Goal: Complete application form: Complete application form

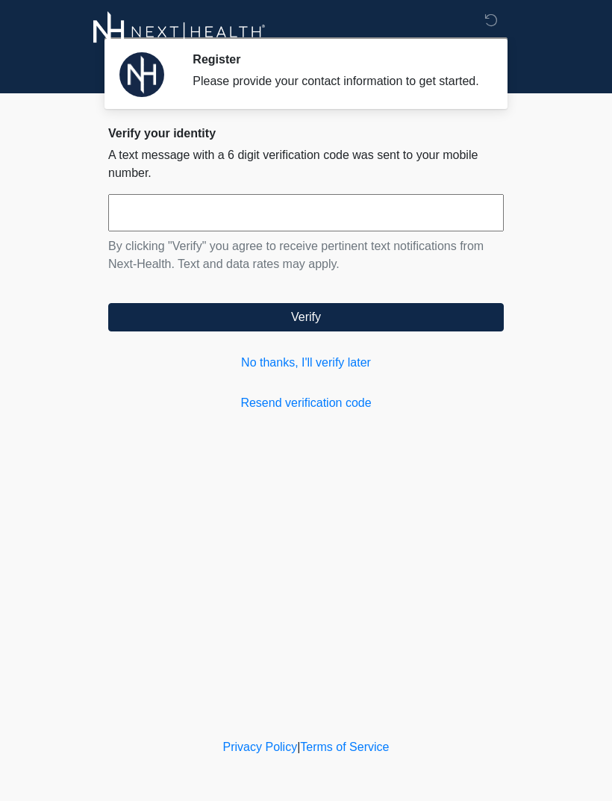
click at [443, 231] on input "text" at bounding box center [306, 212] width 396 height 37
type input "******"
click at [420, 331] on button "Verify" at bounding box center [306, 317] width 396 height 28
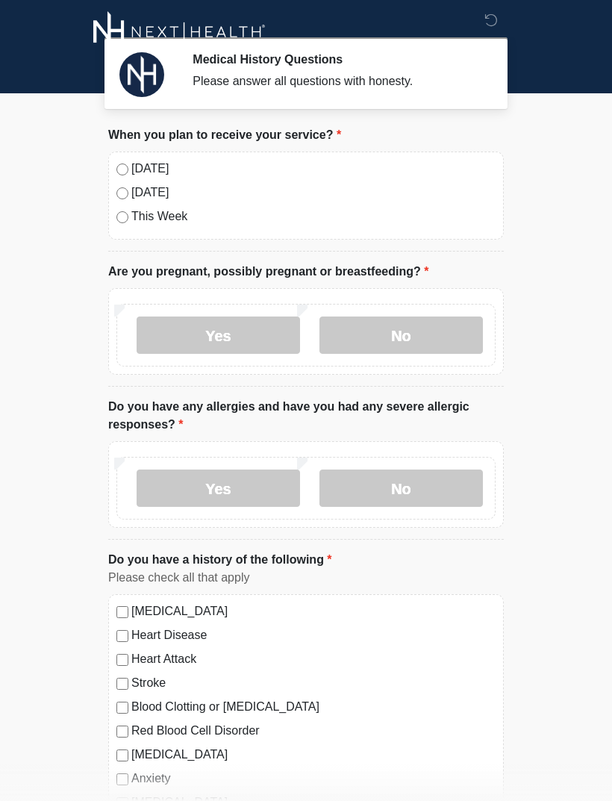
click at [154, 175] on label "[DATE]" at bounding box center [313, 169] width 364 height 18
click at [434, 348] on label "No" at bounding box center [400, 334] width 163 height 37
click at [425, 492] on label "No" at bounding box center [400, 487] width 163 height 37
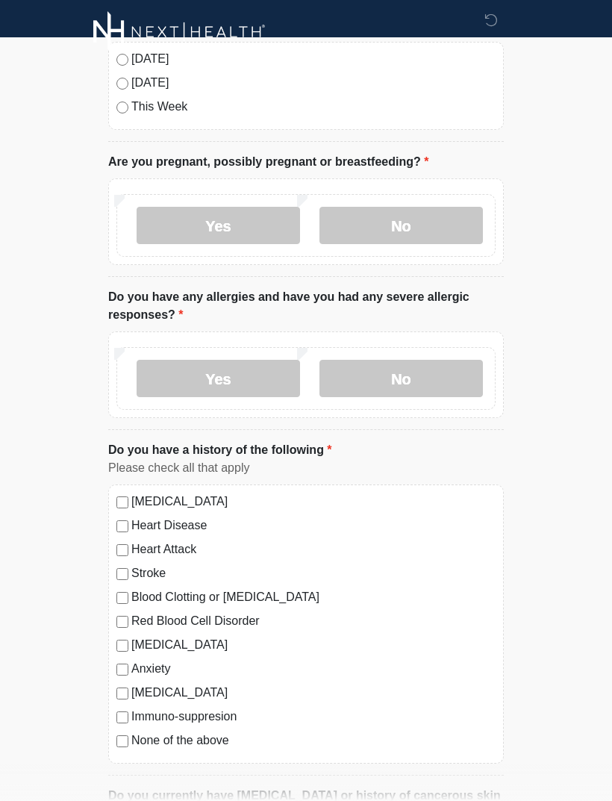
scroll to position [153, 0]
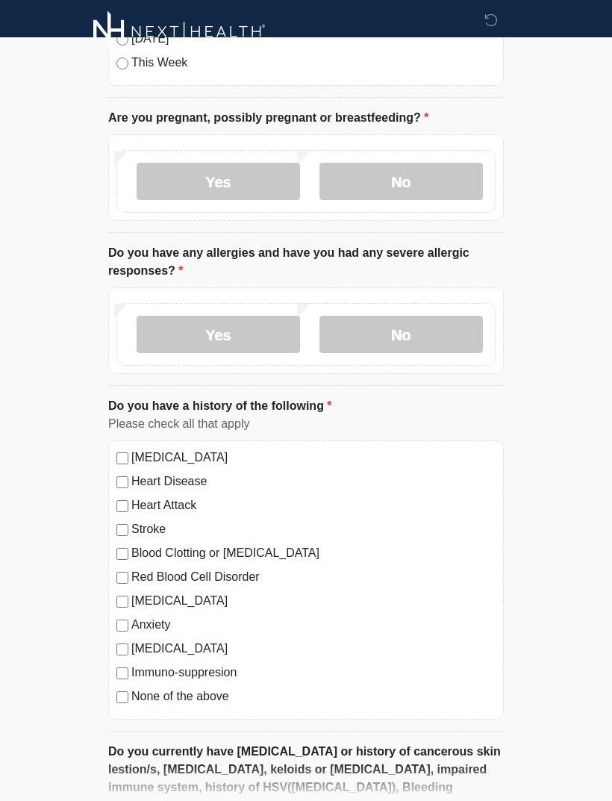
click at [219, 702] on label "None of the above" at bounding box center [313, 697] width 364 height 18
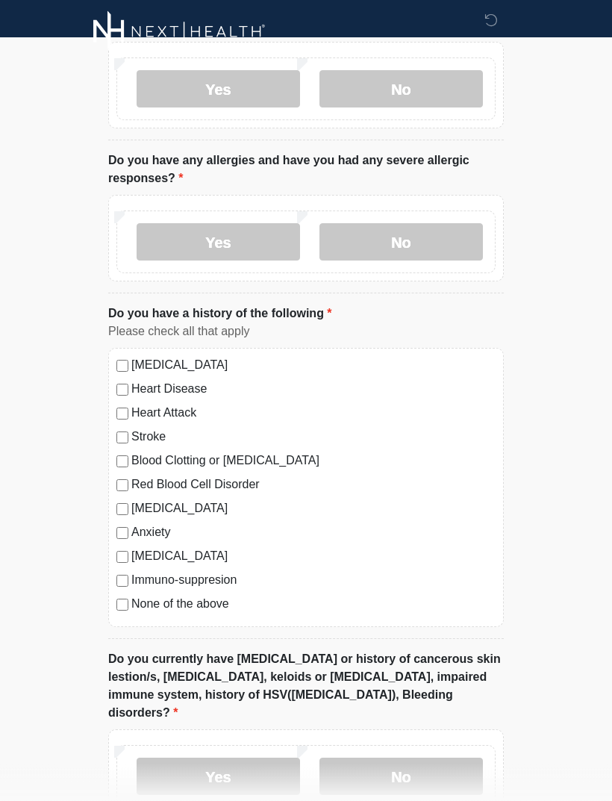
click at [390, 768] on label "No" at bounding box center [400, 776] width 163 height 37
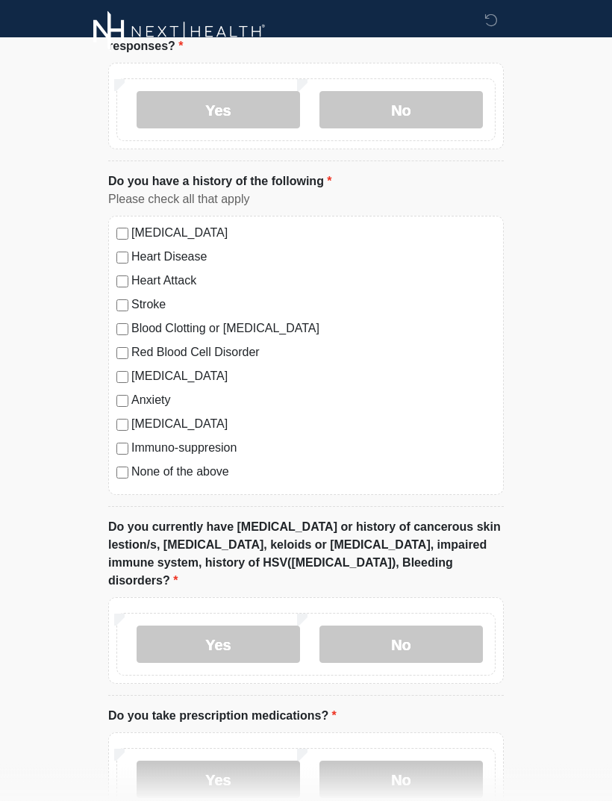
click at [387, 766] on label "No" at bounding box center [400, 779] width 163 height 37
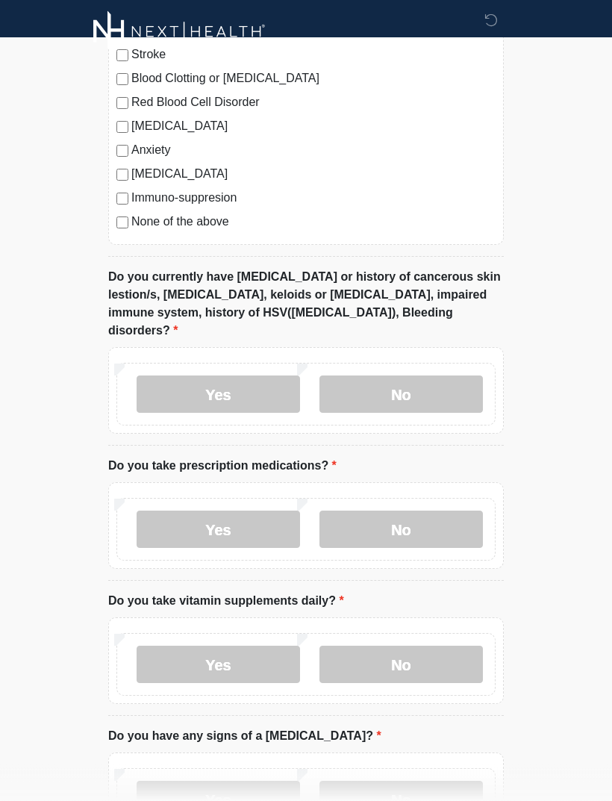
scroll to position [628, 0]
click at [272, 646] on label "Yes" at bounding box center [218, 664] width 163 height 37
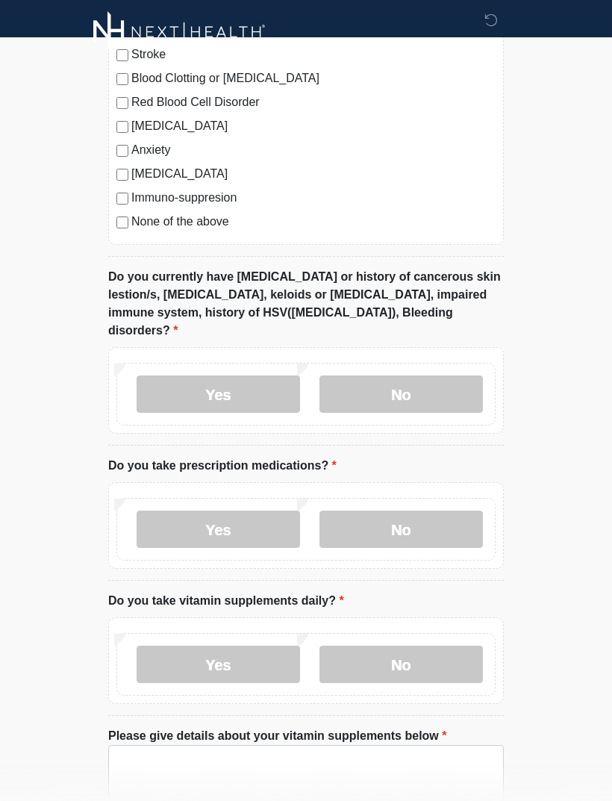
click at [408, 652] on label "No" at bounding box center [400, 664] width 163 height 37
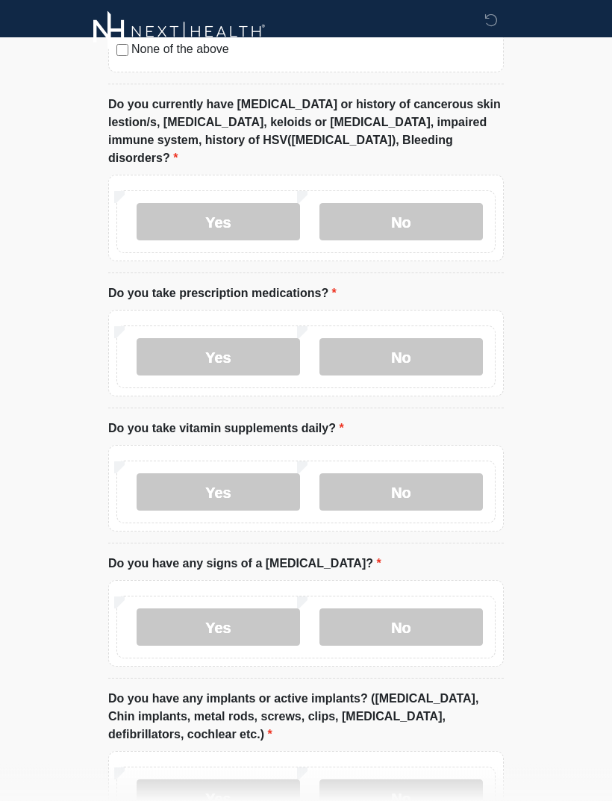
scroll to position [799, 0]
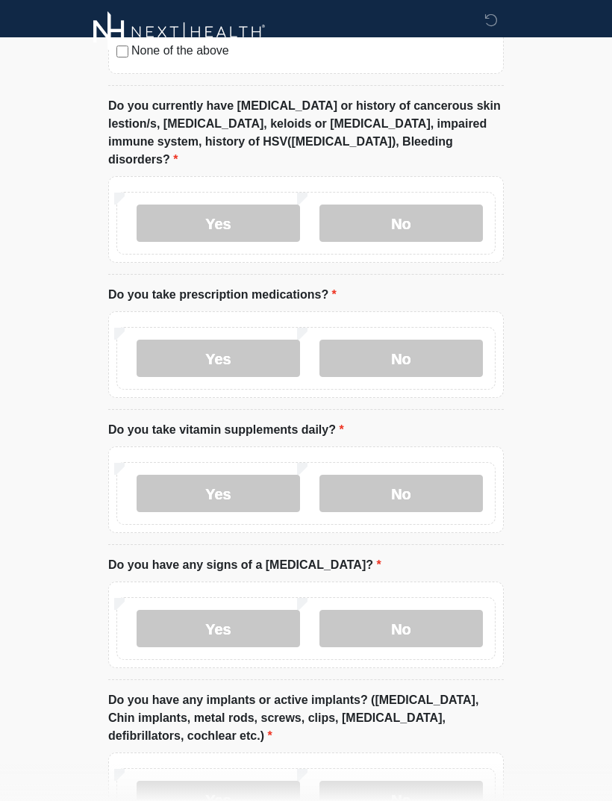
click at [443, 617] on label "No" at bounding box center [400, 628] width 163 height 37
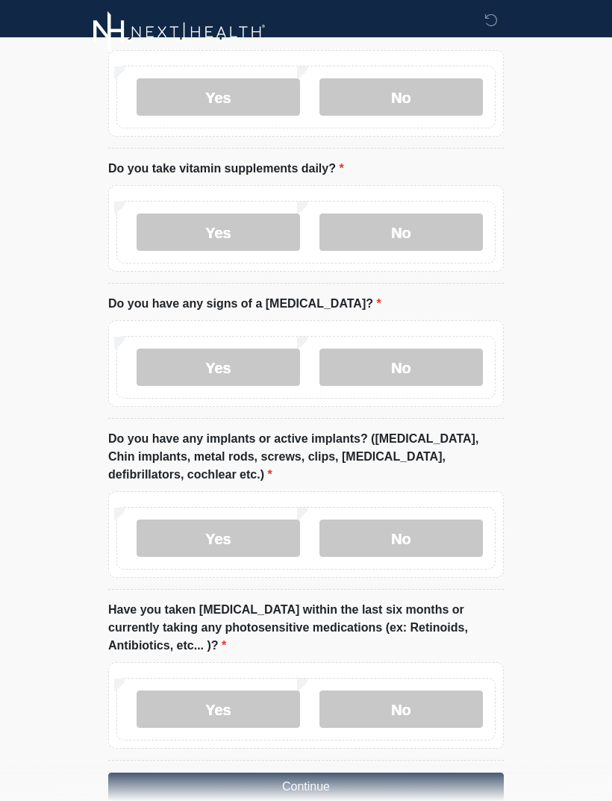
scroll to position [1060, 0]
click at [438, 534] on label "No" at bounding box center [400, 538] width 163 height 37
click at [425, 691] on label "No" at bounding box center [400, 709] width 163 height 37
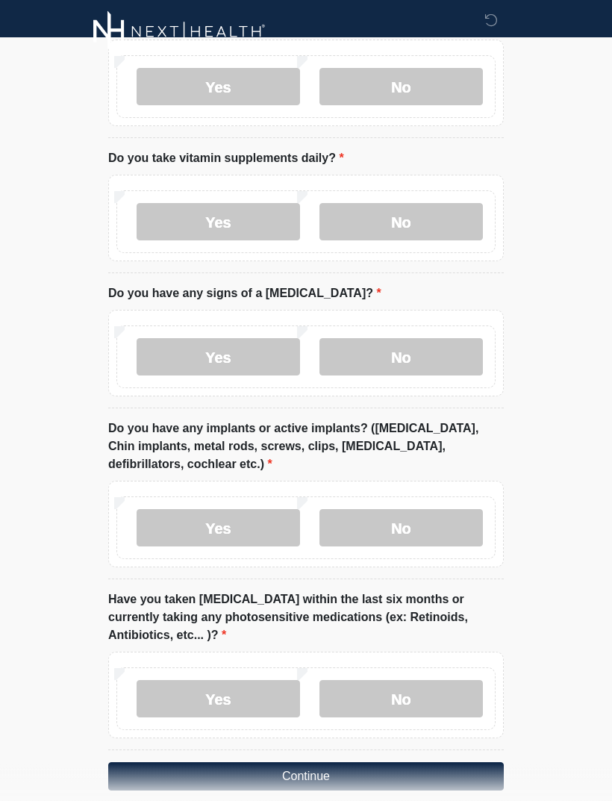
scroll to position [1072, 0]
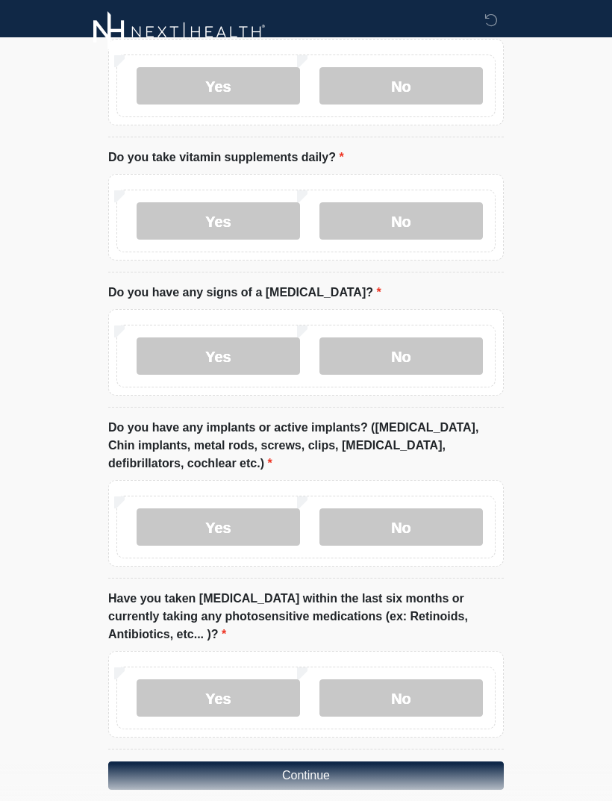
click at [424, 761] on button "Continue" at bounding box center [306, 775] width 396 height 28
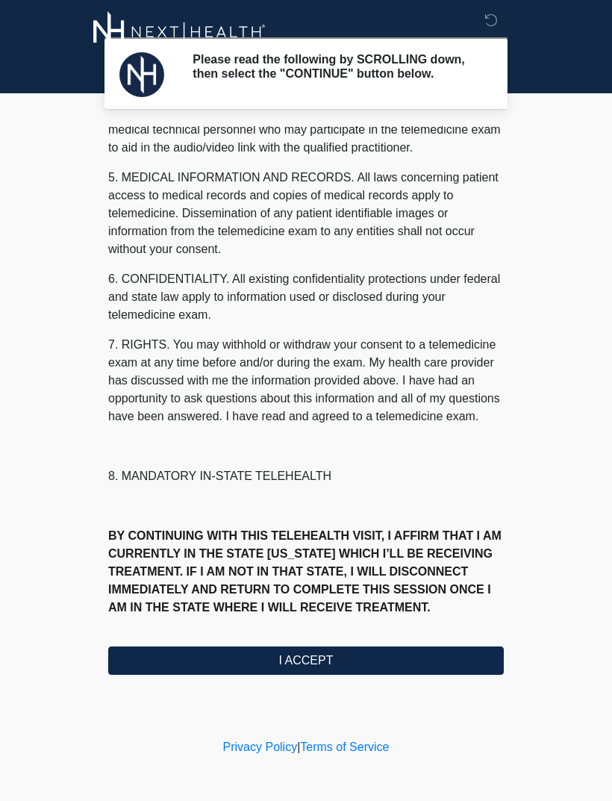
scroll to position [453, 0]
click at [368, 646] on div "1. PURPOSE. The purpose of this form is to obtain your consent for a telemedici…" at bounding box center [306, 400] width 396 height 549
click at [369, 670] on button "I ACCEPT" at bounding box center [306, 660] width 396 height 28
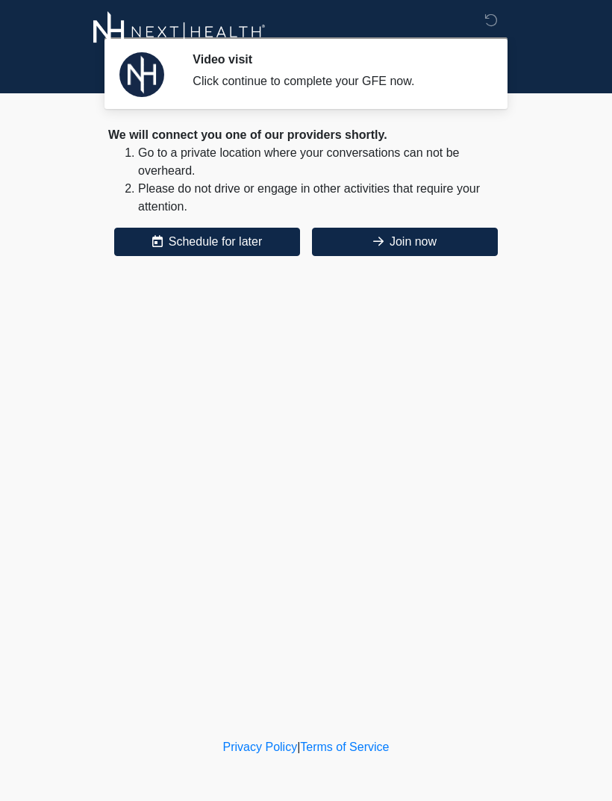
click at [459, 238] on button "Join now" at bounding box center [405, 242] width 186 height 28
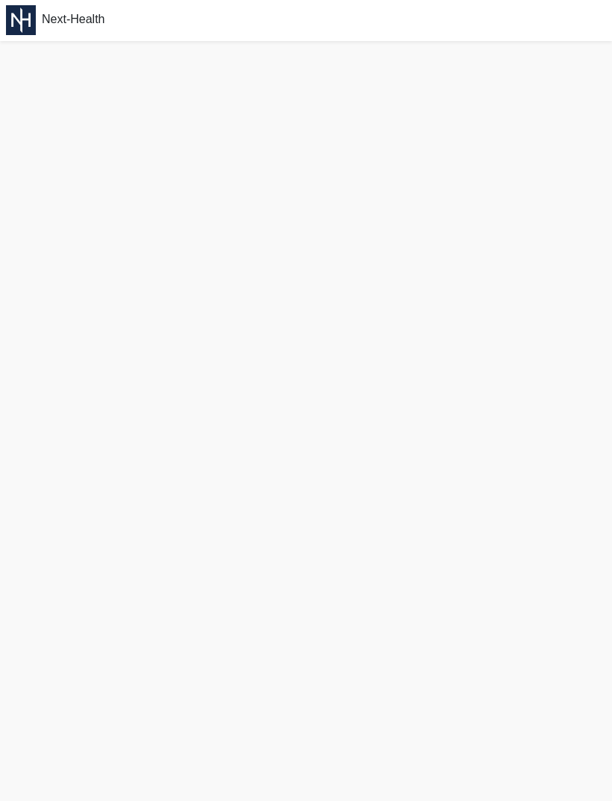
scroll to position [4, 0]
